Goal: Information Seeking & Learning: Learn about a topic

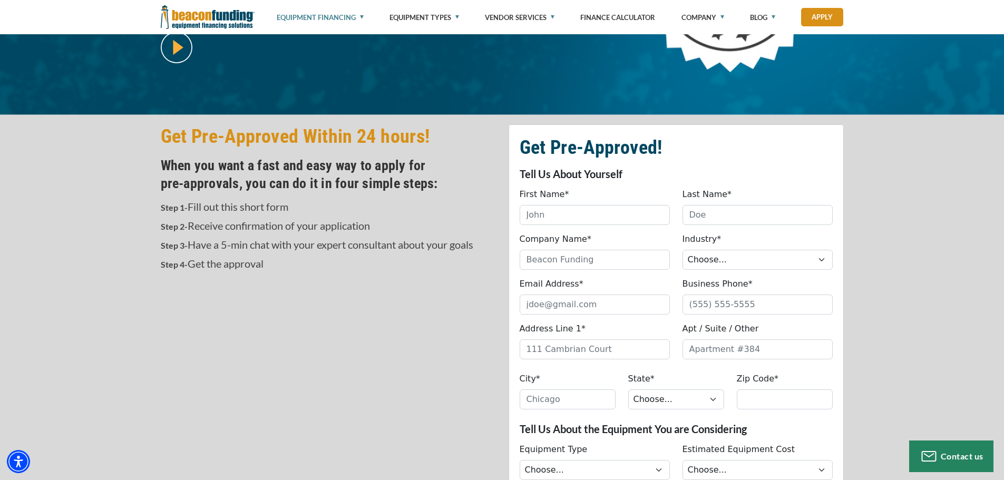
scroll to position [211, 0]
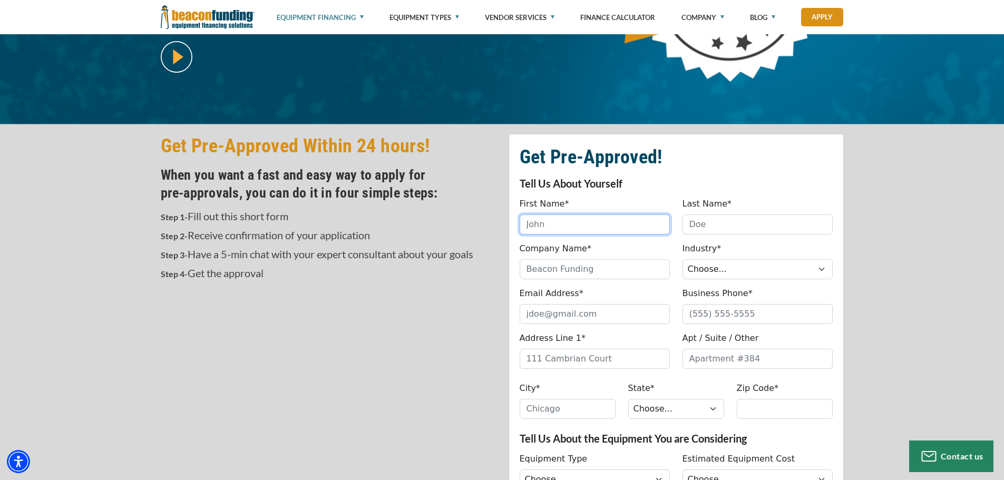
click at [608, 223] on input "First Name*" at bounding box center [595, 224] width 150 height 20
type input "Christian"
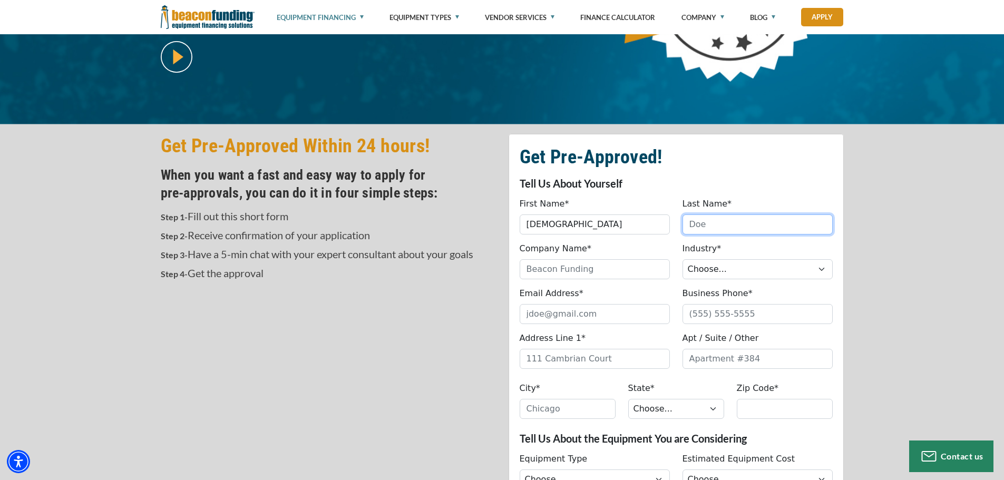
type input "Lacey"
type input "5043194861"
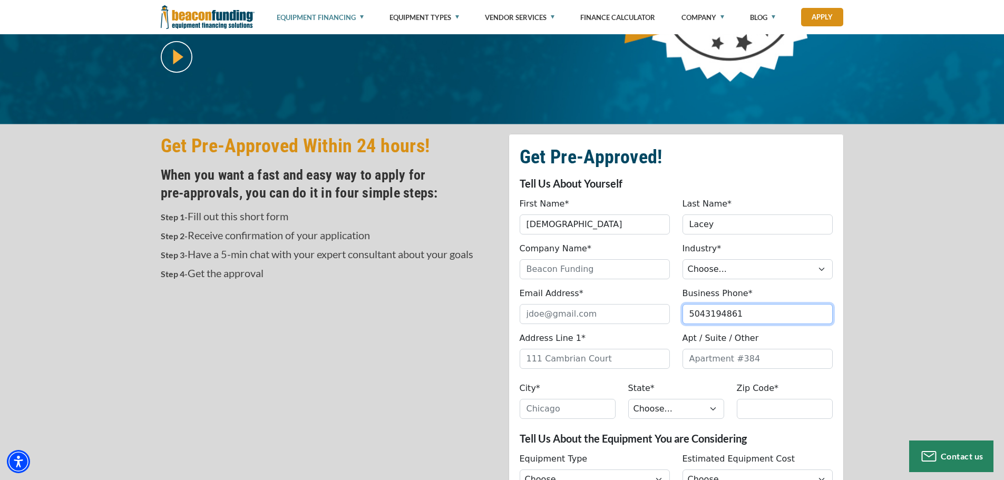
type input "8287 Patricia St."
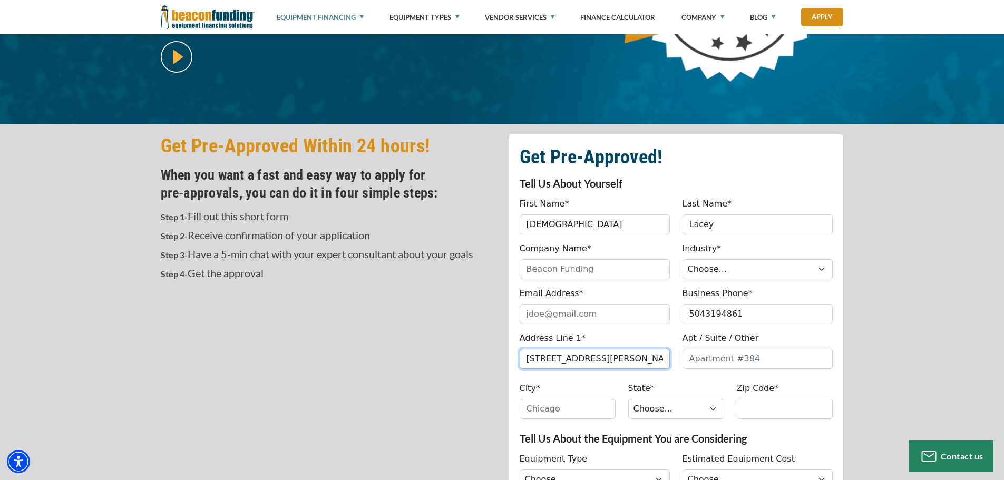
type input "Chalmette"
select select "20"
type input "70043"
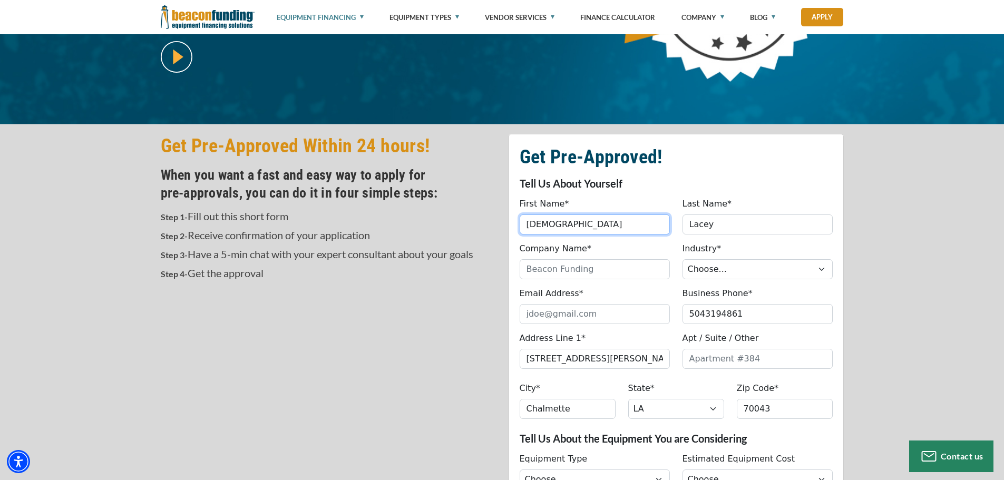
type input "(504) 319-4861"
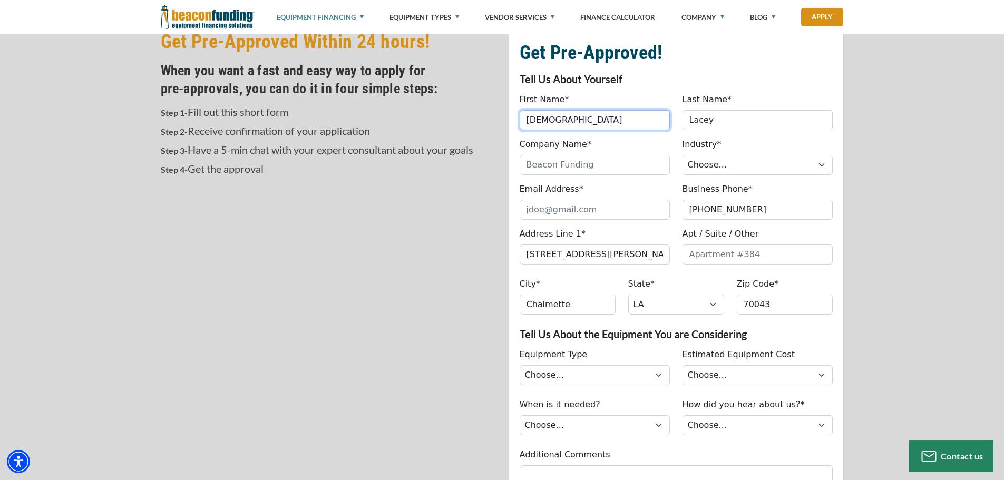
scroll to position [316, 0]
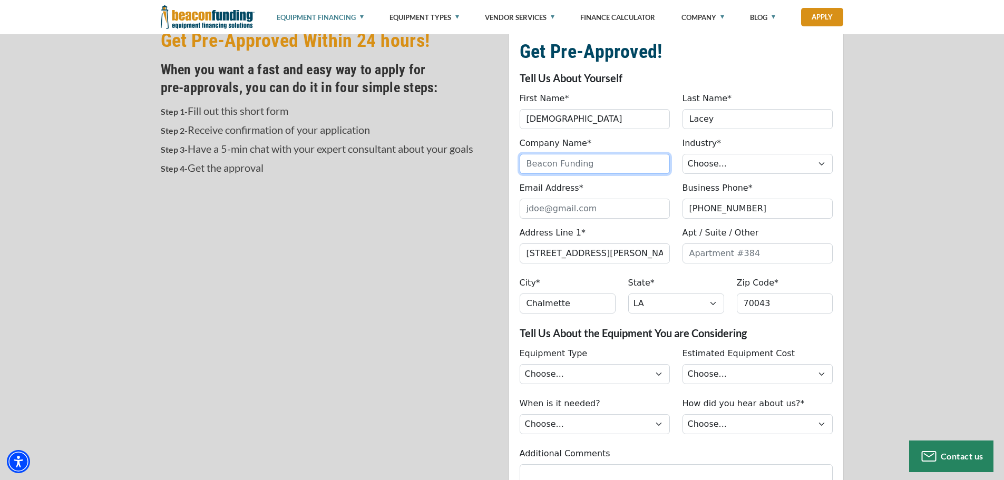
click at [599, 169] on input "Company Name*" at bounding box center [595, 164] width 150 height 20
type input "LEDTY Lavish Co."
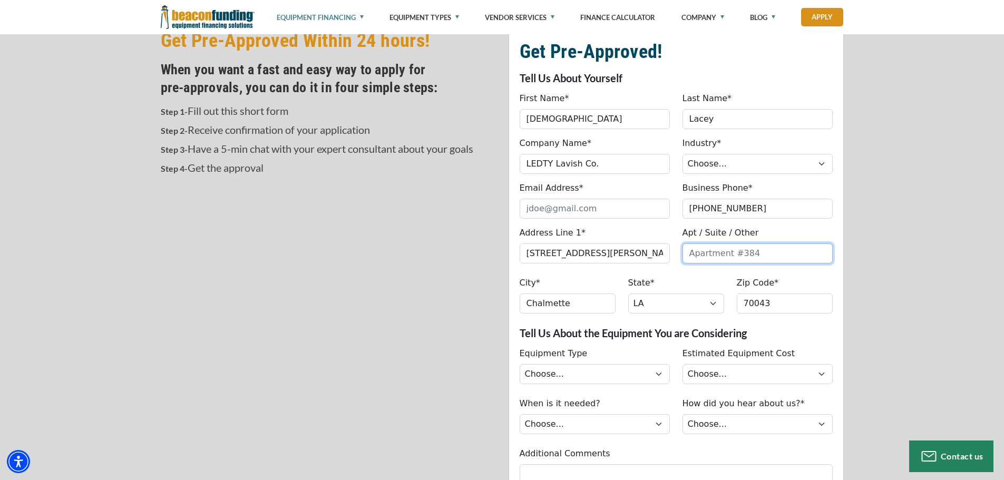
type input "Suite B 100"
drag, startPoint x: 724, startPoint y: 255, endPoint x: 649, endPoint y: 246, distance: 74.9
click at [649, 246] on div "Address Line 1* 8287 Patricia St. Please provide address line 1. Apt / Suite / …" at bounding box center [676, 248] width 326 height 42
click at [743, 161] on select "Choose... Towing Landscape/Hardscape Decorated Apparel Septic Light Constructio…" at bounding box center [757, 164] width 150 height 20
select select "5"
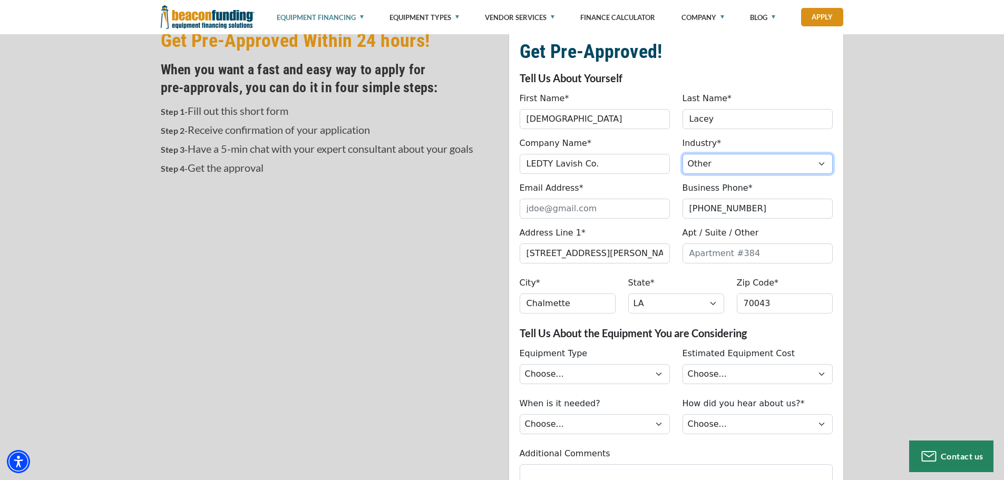
click at [682, 154] on select "Choose... Towing Landscape/Hardscape Decorated Apparel Septic Light Constructio…" at bounding box center [757, 164] width 150 height 20
click at [457, 22] on link "Equipment Types" at bounding box center [424, 17] width 70 height 35
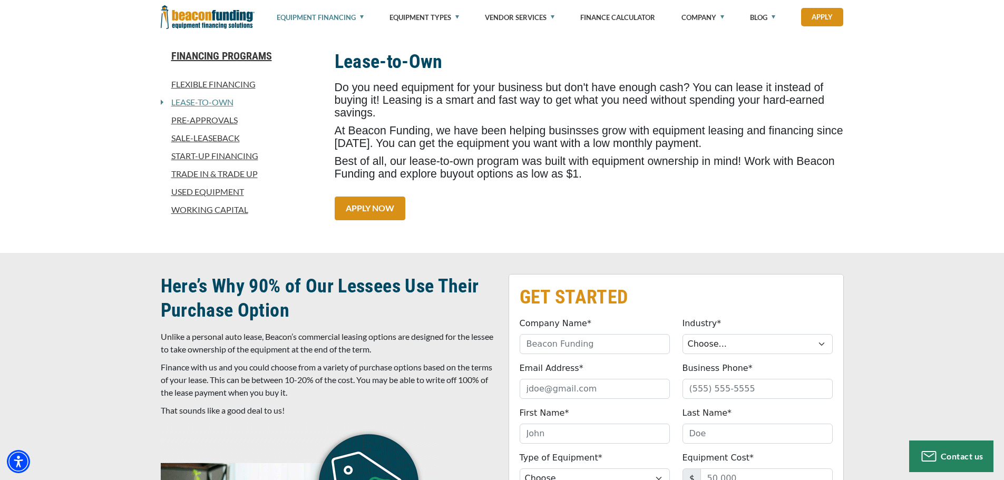
scroll to position [263, 0]
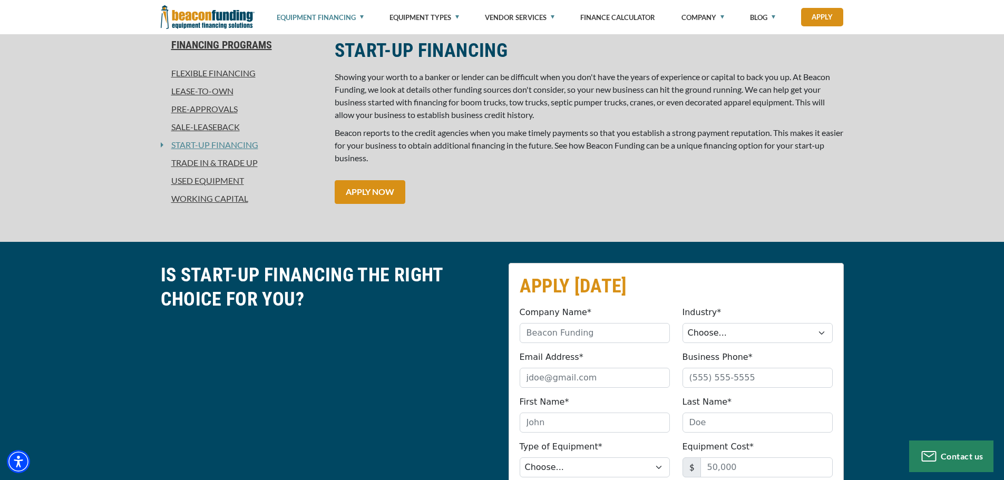
scroll to position [263, 0]
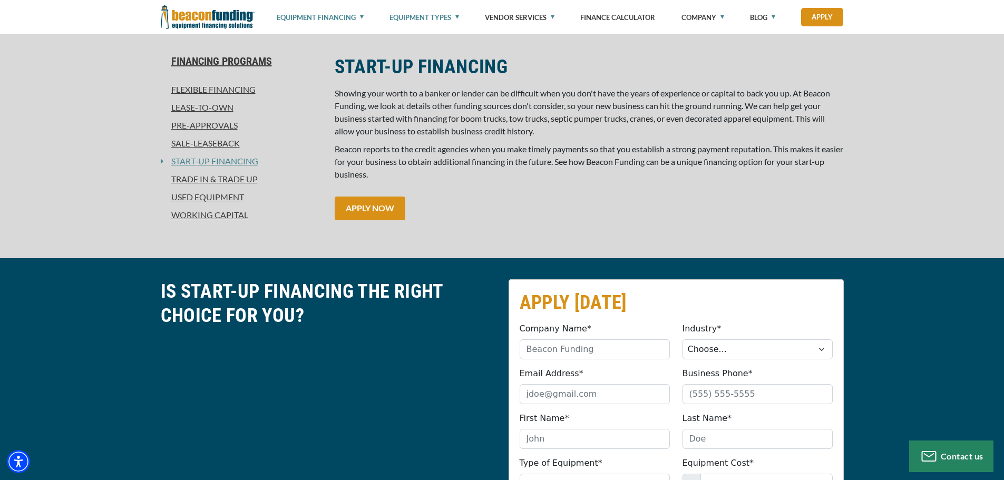
click at [458, 17] on link "Equipment Types" at bounding box center [424, 17] width 70 height 35
